Goal: Task Accomplishment & Management: Use online tool/utility

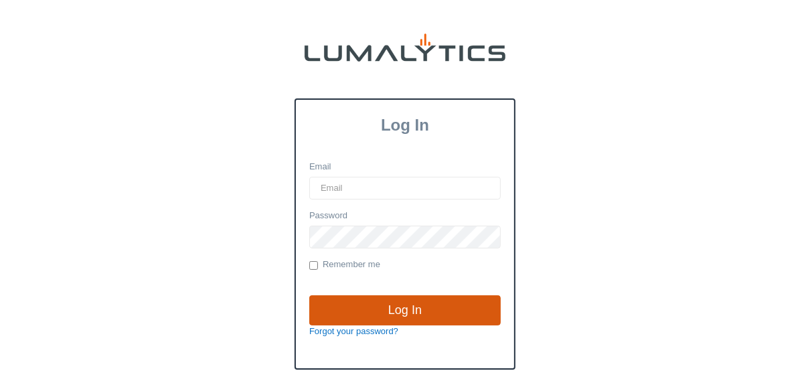
type input "lgray@valleytruckparts.com"
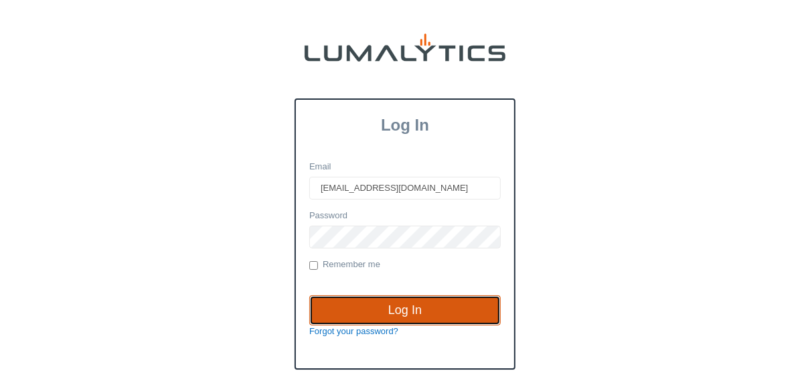
click at [391, 309] on input "Log In" at bounding box center [404, 310] width 191 height 31
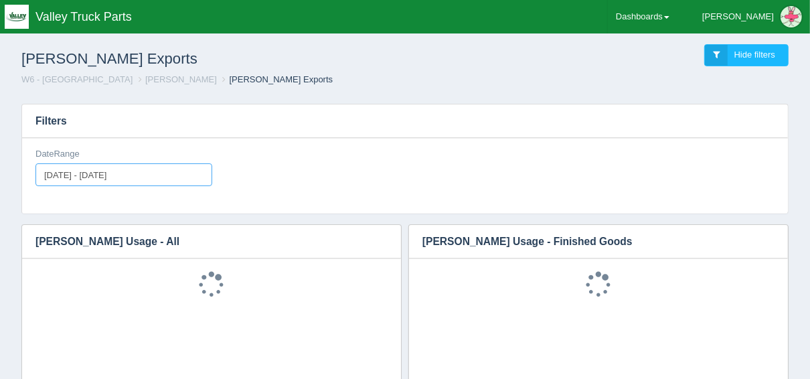
type input "[DATE]"
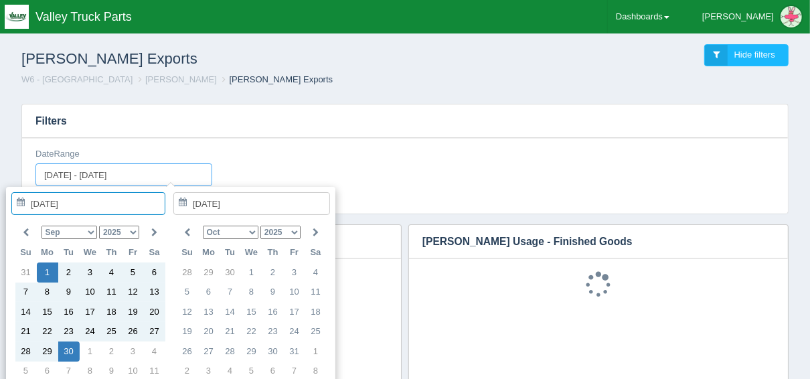
click at [159, 171] on input "[DATE] - [DATE]" at bounding box center [123, 174] width 177 height 23
type input "[DATE]"
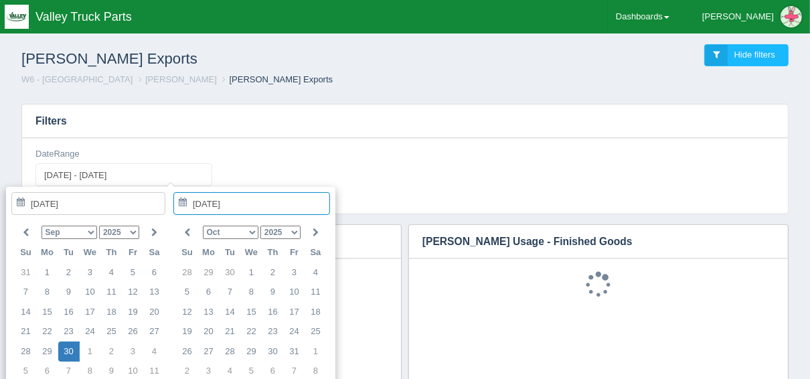
type input "2025-09-30 - 2025-09-30"
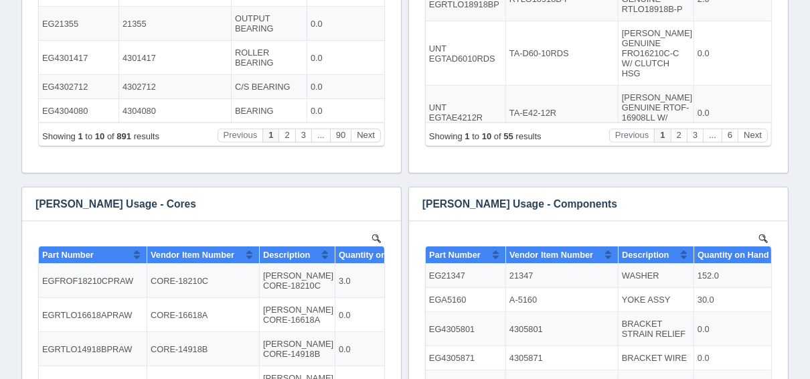
scroll to position [428, 0]
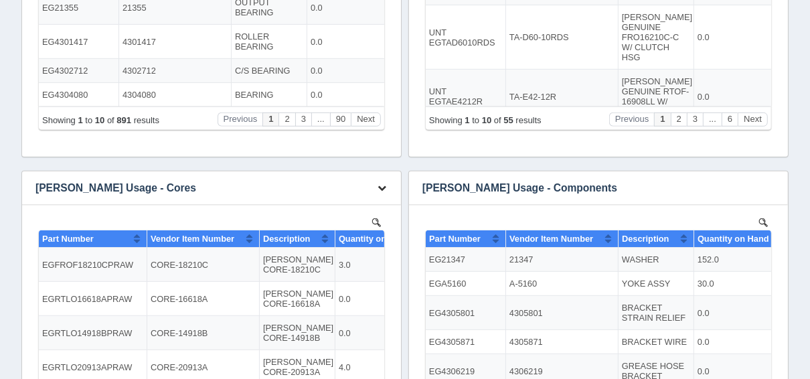
click at [380, 193] on button "button" at bounding box center [382, 188] width 18 height 21
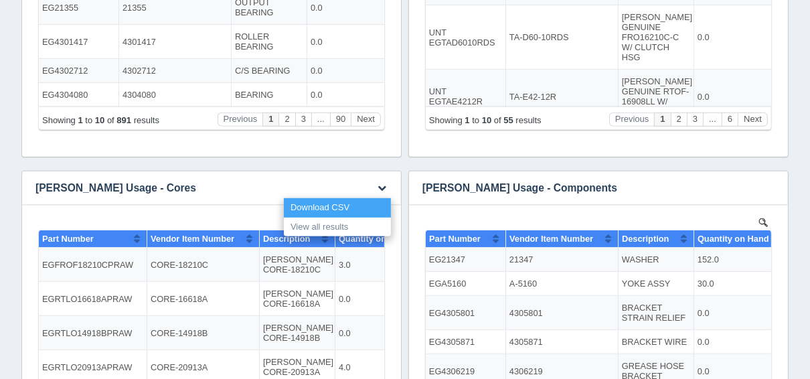
click at [339, 211] on link "Download CSV" at bounding box center [337, 207] width 107 height 19
